Goal: Register for event/course

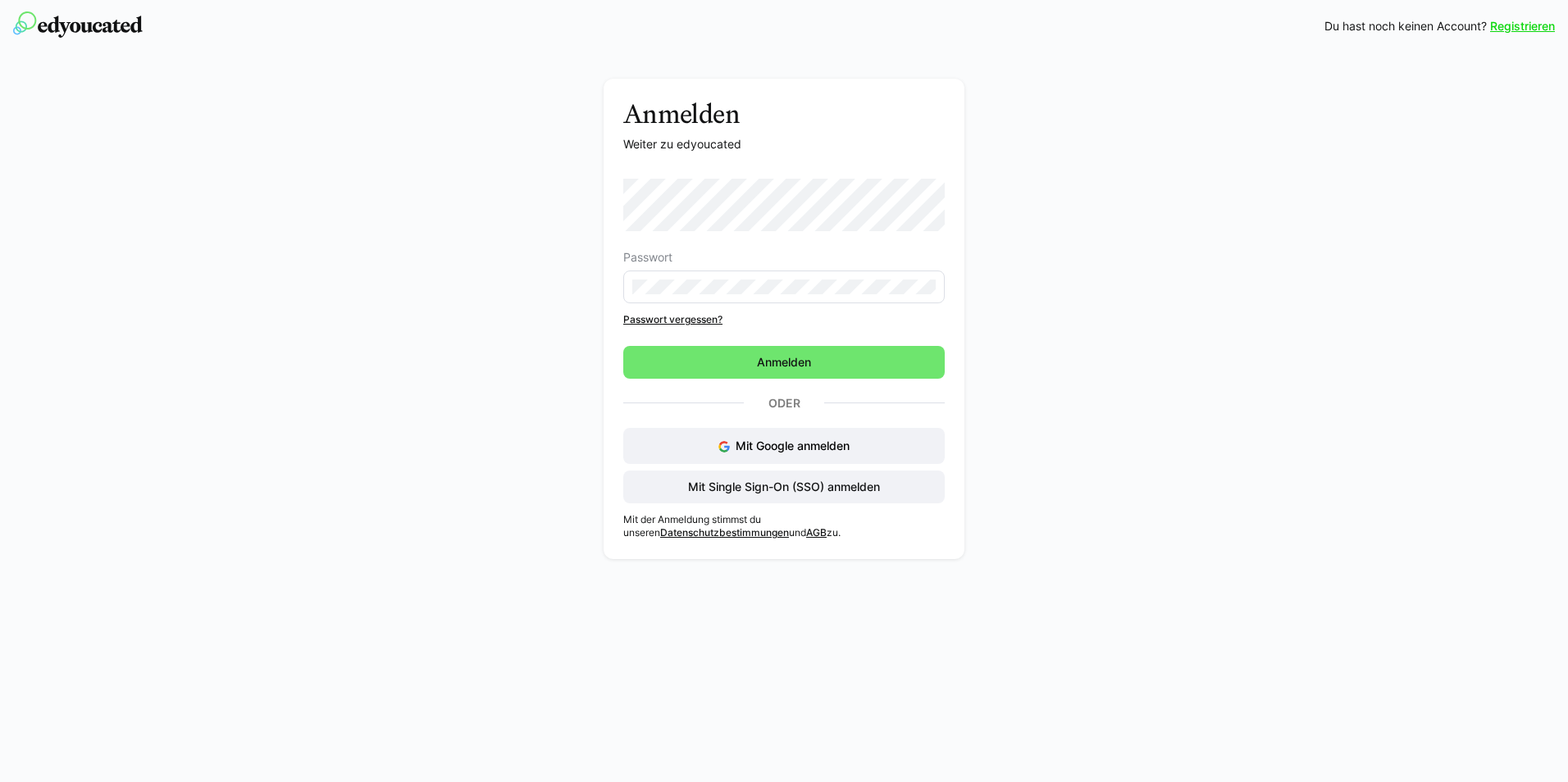
click at [1528, 25] on link "Registrieren" at bounding box center [1522, 26] width 65 height 16
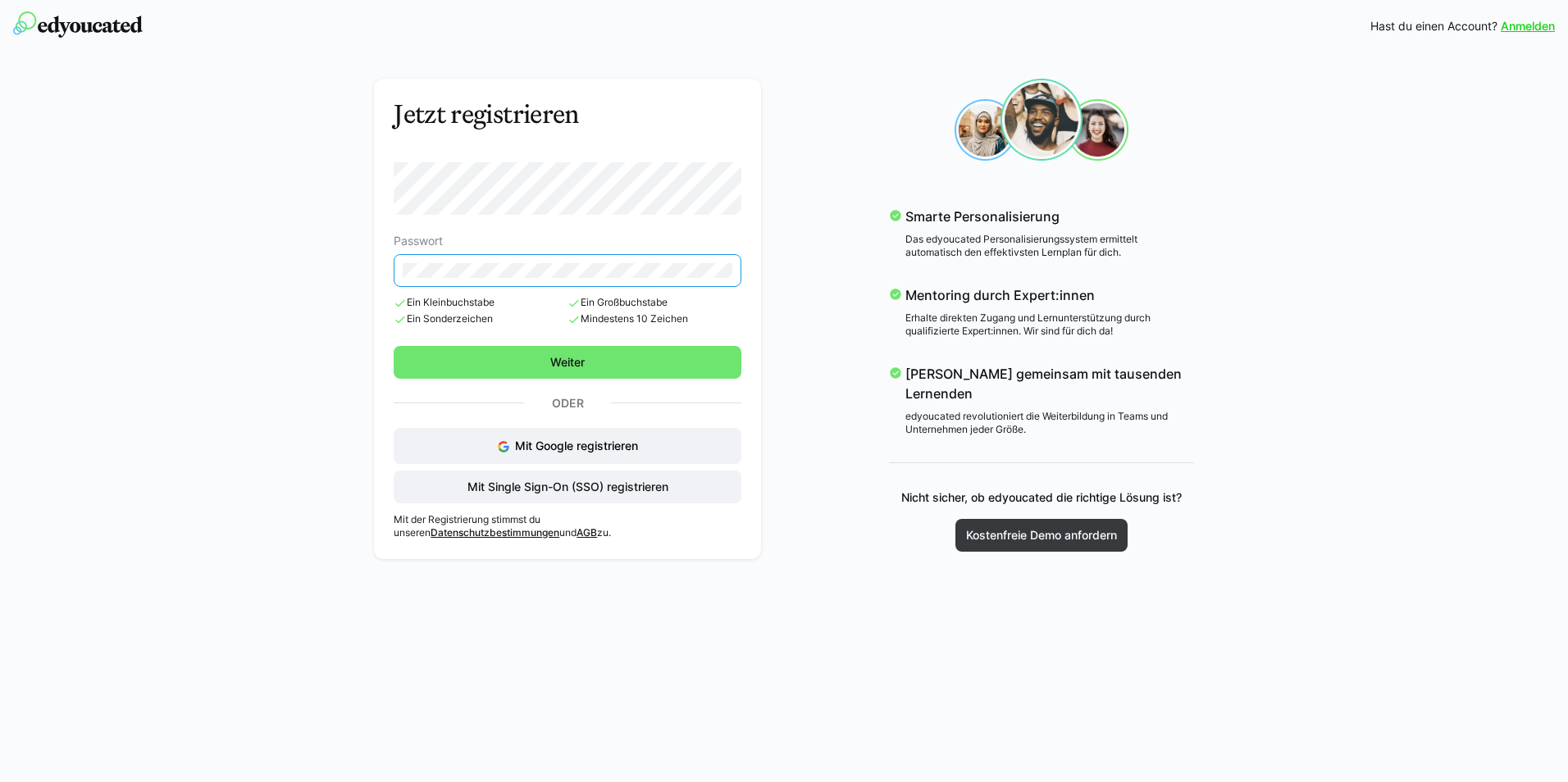
click at [717, 282] on eds-input at bounding box center [568, 270] width 348 height 33
click at [584, 361] on span "Weiter" at bounding box center [567, 362] width 39 height 16
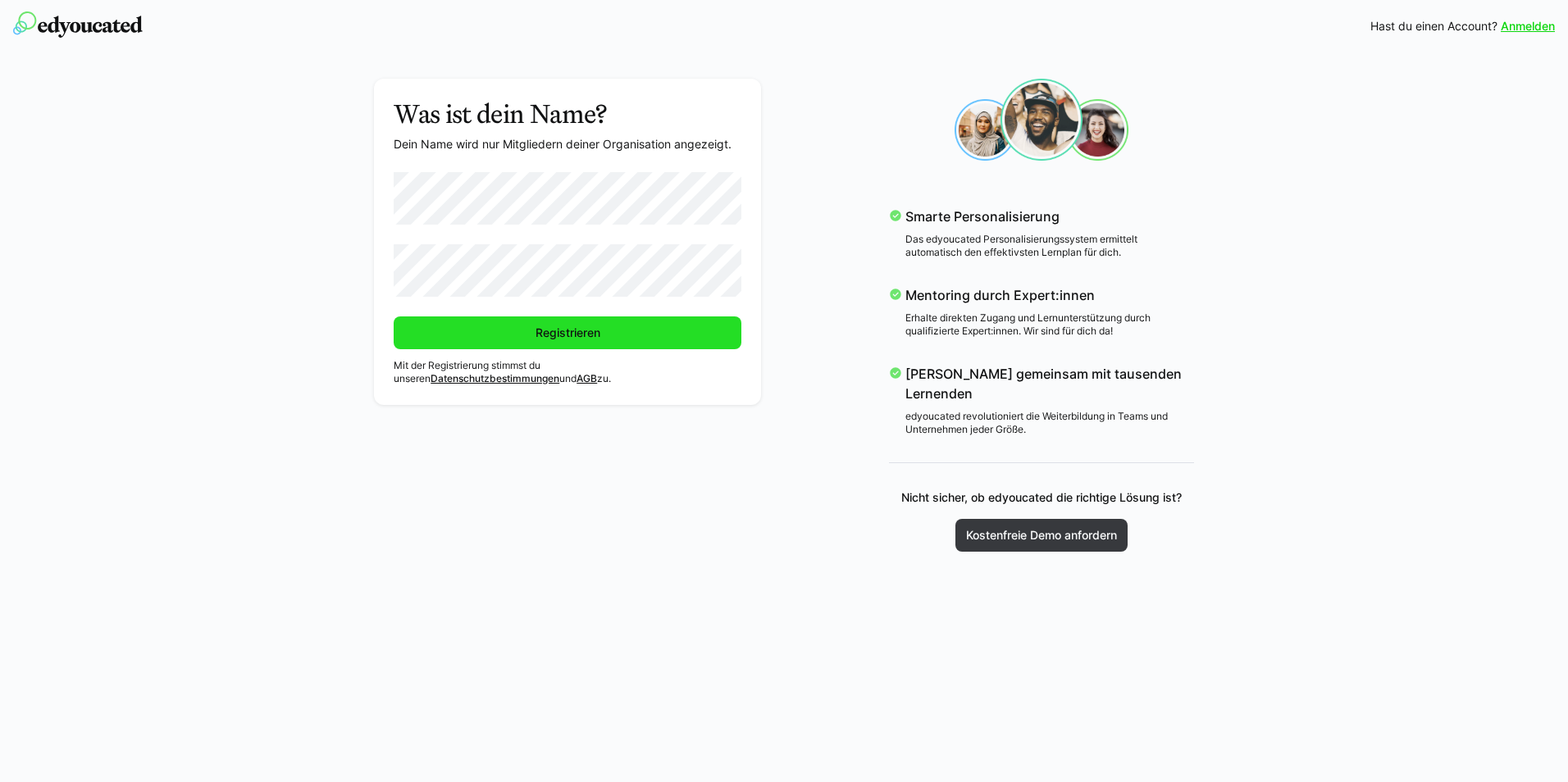
click at [567, 328] on span "Registrieren" at bounding box center [568, 333] width 70 height 16
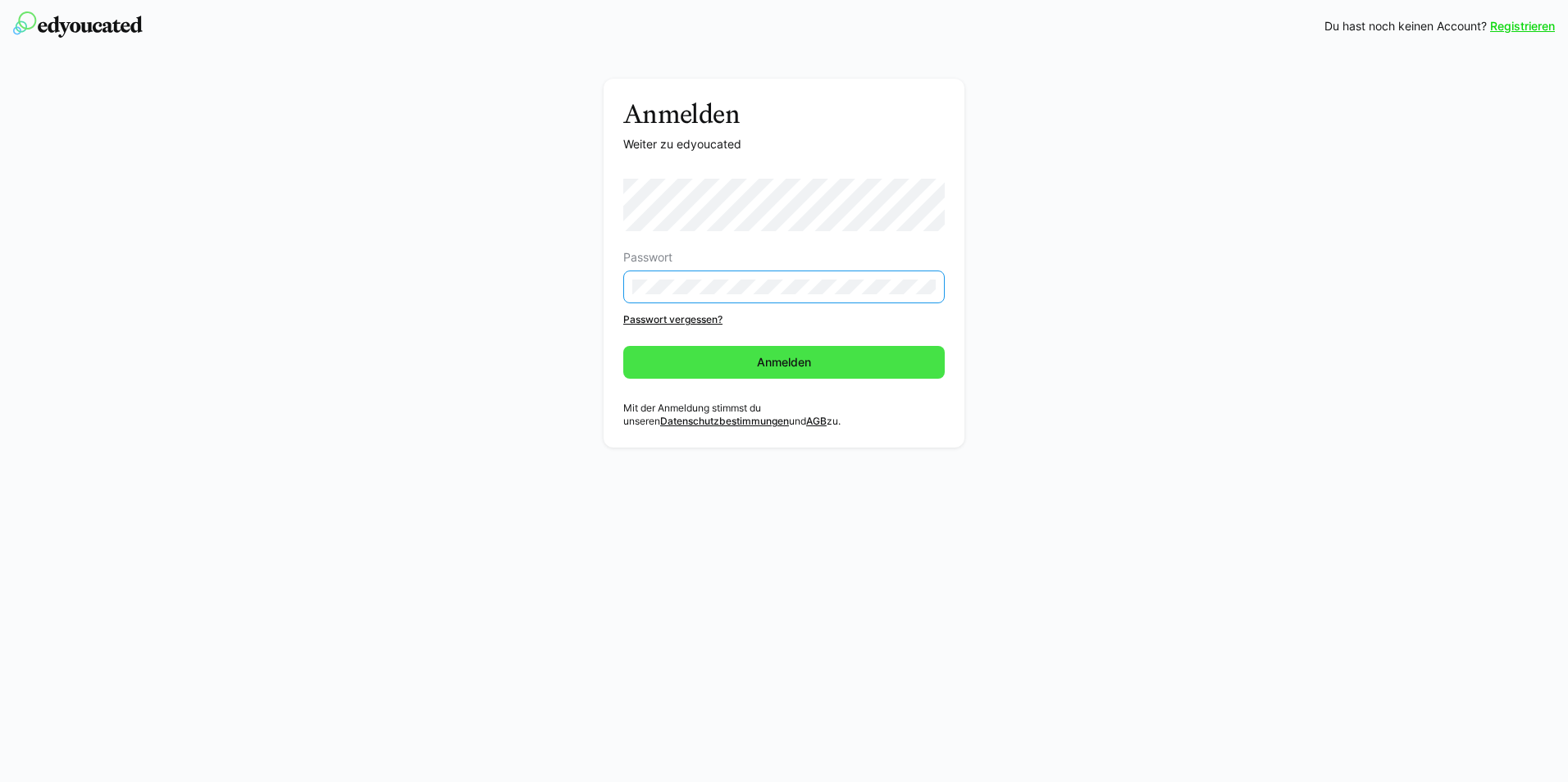
click at [682, 362] on span "Anmelden" at bounding box center [783, 362] width 321 height 33
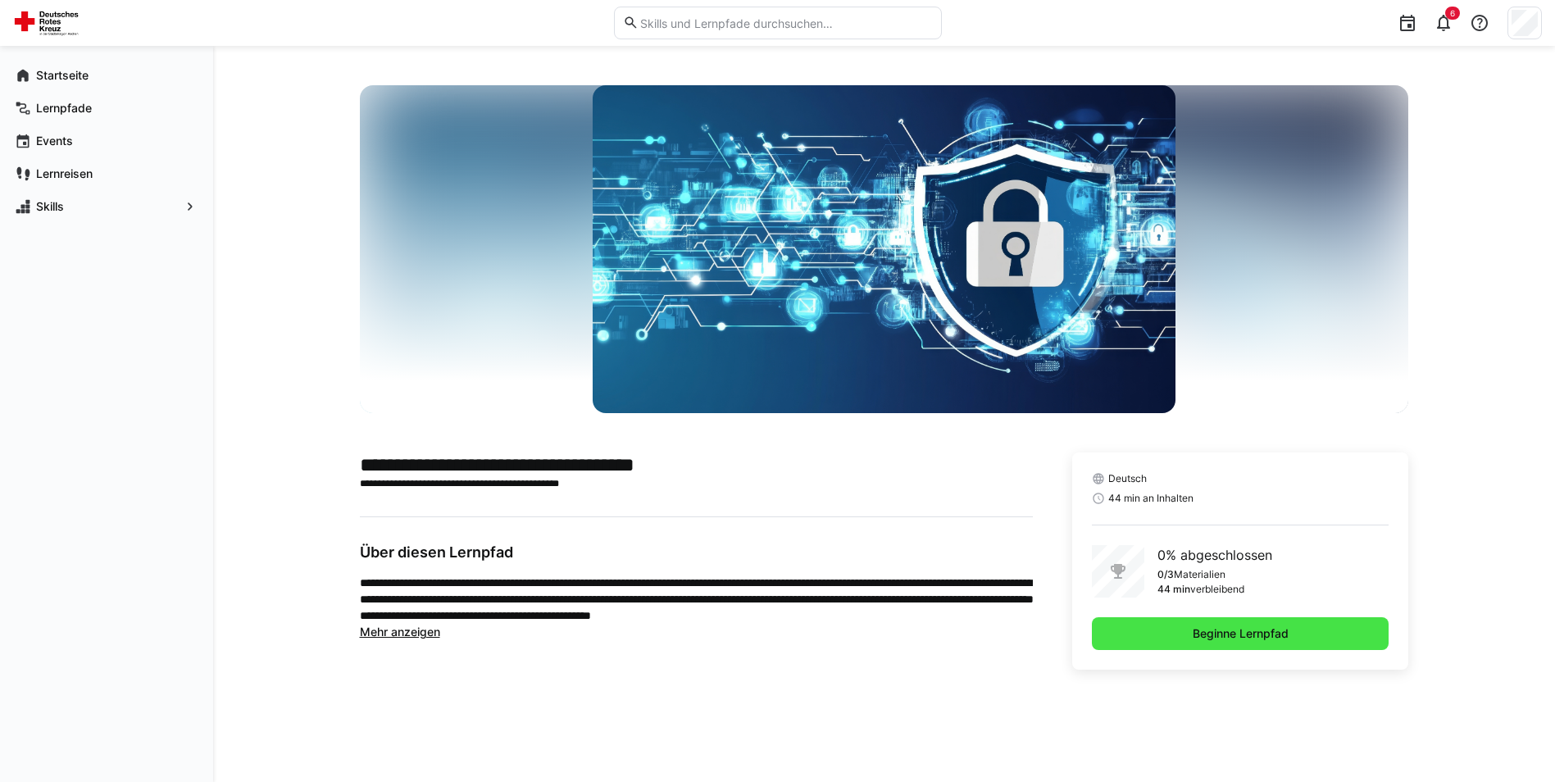
click at [1237, 636] on span "Beginne Lernpfad" at bounding box center [1240, 634] width 101 height 16
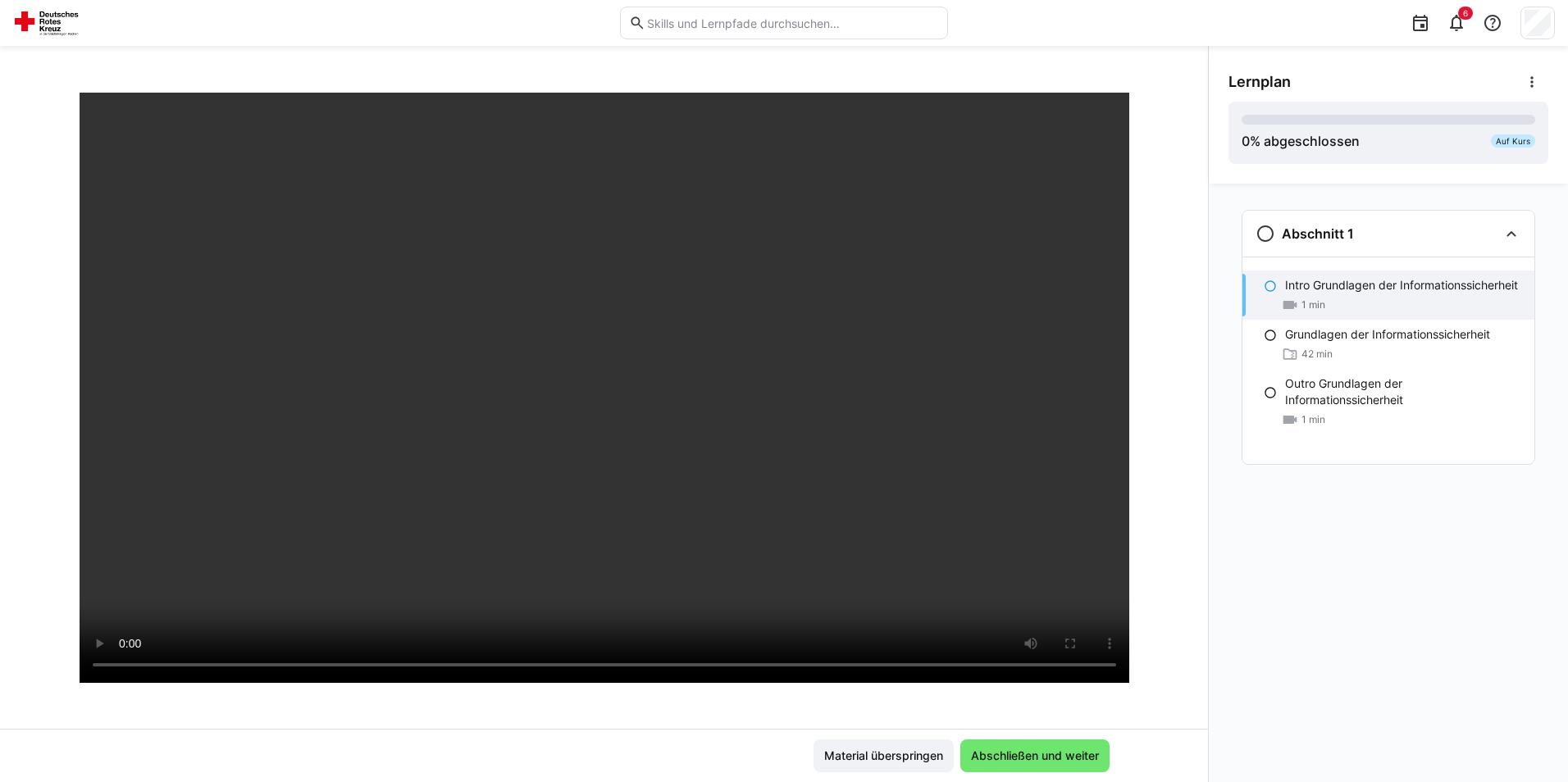
scroll to position [82, 0]
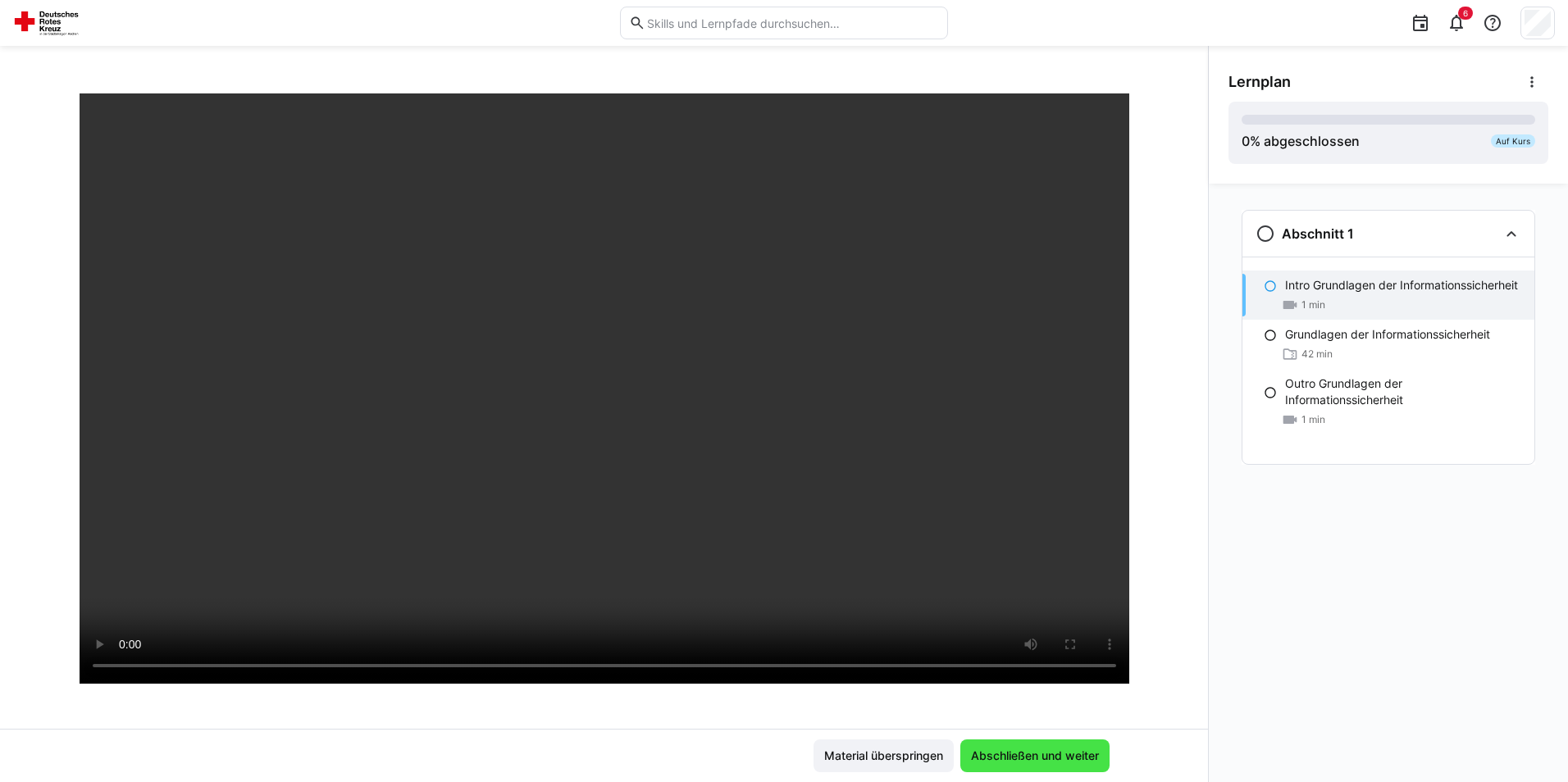
click at [1031, 754] on span "Abschließen und weiter" at bounding box center [1034, 756] width 133 height 16
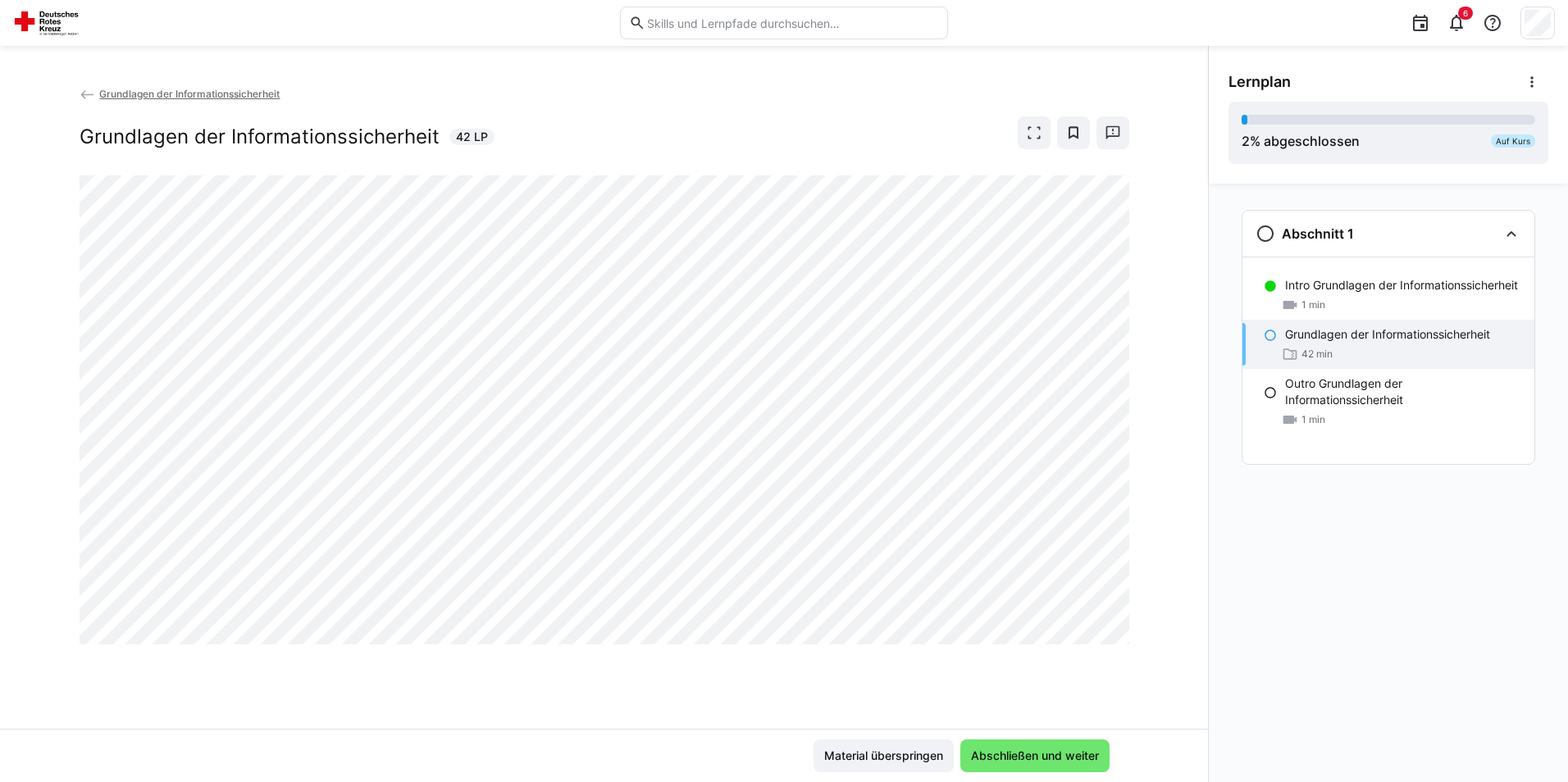
click at [1070, 1] on div "6" at bounding box center [1256, 23] width 595 height 46
